Goal: Task Accomplishment & Management: Use online tool/utility

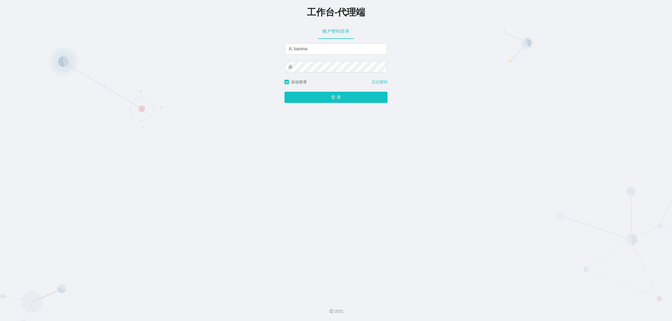
click at [279, 42] on div "工作台-代理端 账户密码登录 baoma 自动登录 忘记密码 登 录" at bounding box center [336, 147] width 672 height 295
type input "damao"
click at [420, 50] on div "工作台-代理端 账户密码登录 damao 自动登录 忘记密码 登 录" at bounding box center [336, 147] width 672 height 295
click at [289, 83] on span "自动登录" at bounding box center [299, 82] width 20 height 4
click at [344, 96] on button "登 录" at bounding box center [335, 97] width 103 height 11
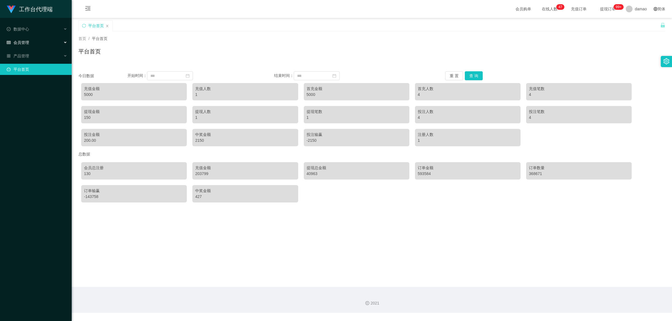
click at [25, 41] on span "会员管理" at bounding box center [18, 42] width 22 height 4
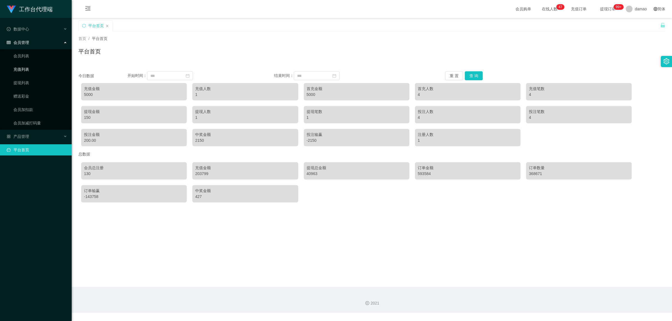
click at [22, 67] on link "充值列表" at bounding box center [40, 69] width 54 height 11
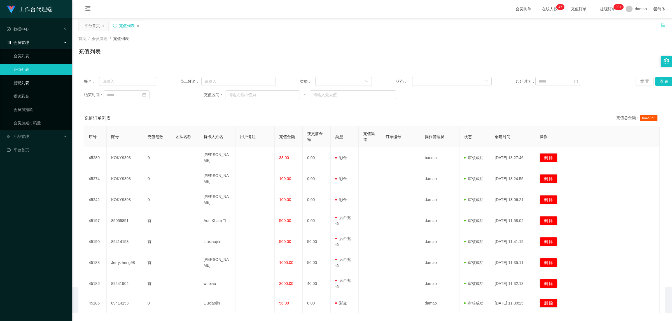
click at [22, 82] on link "提现列表" at bounding box center [40, 82] width 54 height 11
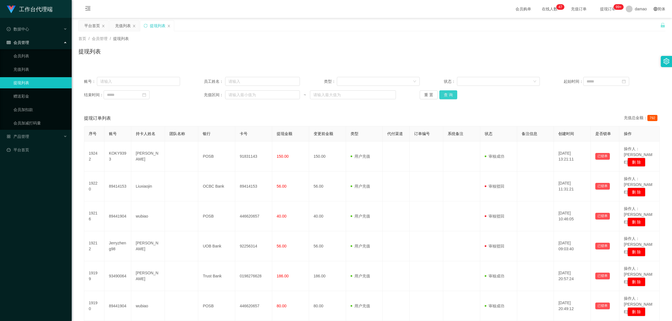
click at [447, 97] on button "查 询" at bounding box center [448, 94] width 18 height 9
click at [452, 94] on button "查 询" at bounding box center [448, 94] width 18 height 9
click at [452, 95] on button "查 询" at bounding box center [448, 94] width 18 height 9
drag, startPoint x: 27, startPoint y: 51, endPoint x: 39, endPoint y: 52, distance: 12.1
click at [27, 52] on link "会员列表" at bounding box center [40, 55] width 54 height 11
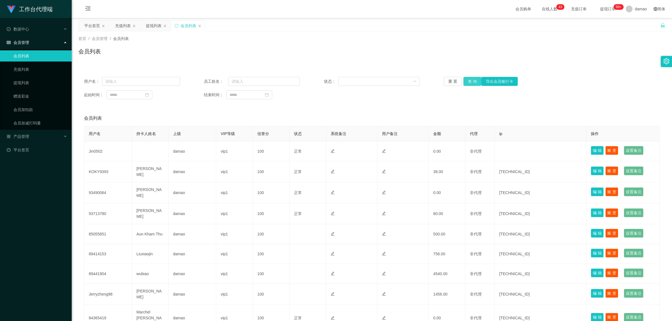
click at [471, 81] on button "查 询" at bounding box center [472, 81] width 18 height 9
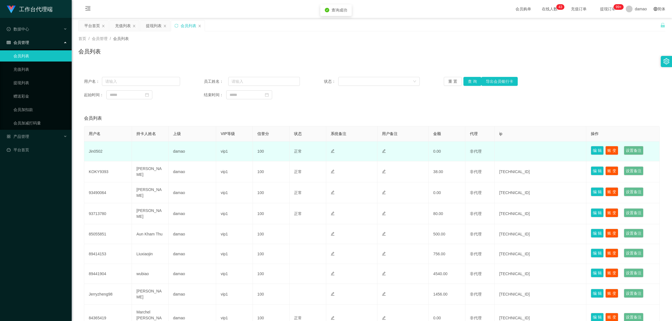
click at [97, 150] on td "Jin0502" at bounding box center [108, 152] width 48 height 20
copy td "Jin0502"
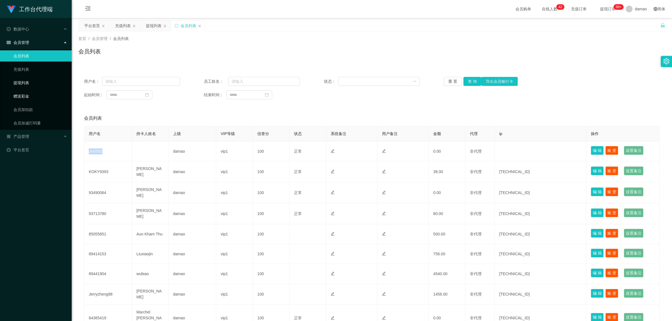
click at [27, 93] on link "赠送彩金" at bounding box center [40, 96] width 54 height 11
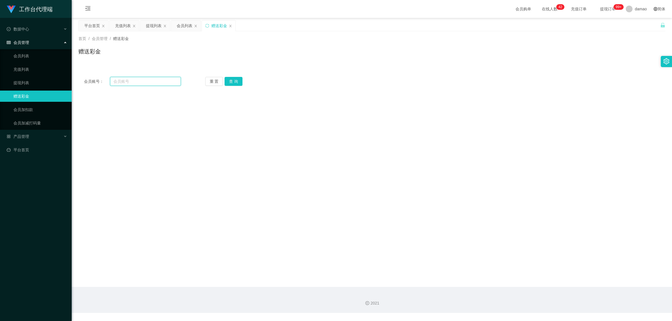
click at [134, 82] on input "text" at bounding box center [145, 81] width 71 height 9
paste input "Jin0502"
type input "Jin0502"
drag, startPoint x: 232, startPoint y: 85, endPoint x: 228, endPoint y: 87, distance: 4.3
click at [232, 84] on button "查 询" at bounding box center [234, 81] width 18 height 9
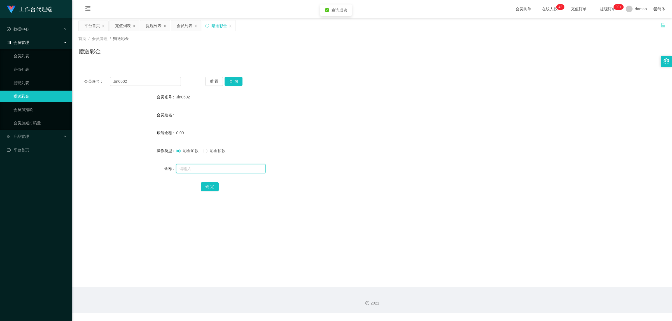
click at [197, 170] on input "text" at bounding box center [221, 168] width 90 height 9
type input "100"
click at [209, 189] on button "确 定" at bounding box center [210, 187] width 18 height 9
click at [153, 25] on div "提现列表" at bounding box center [154, 25] width 16 height 11
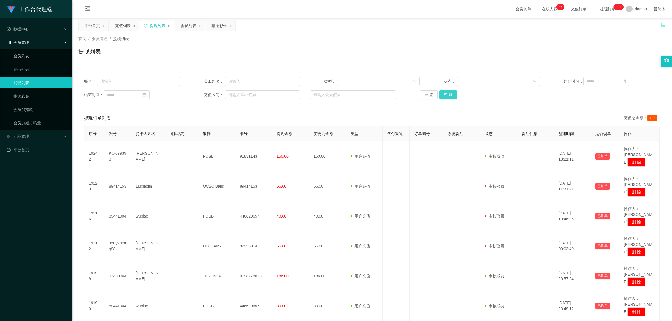
click at [450, 95] on button "查 询" at bounding box center [448, 94] width 18 height 9
click at [450, 95] on div "重 置 查 询" at bounding box center [468, 94] width 96 height 9
